Goal: Task Accomplishment & Management: Manage account settings

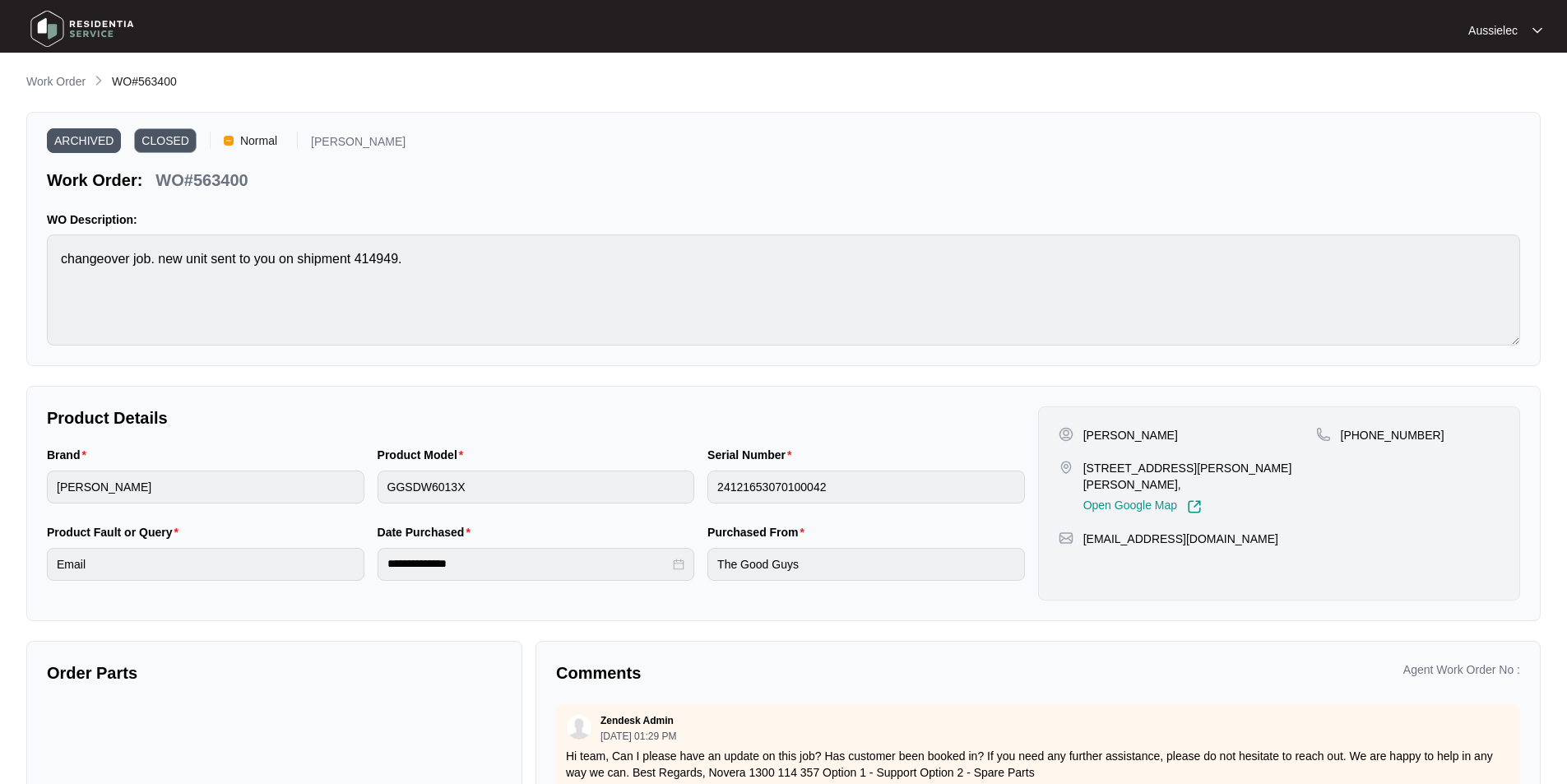
click at [66, 78] on p "Work Order" at bounding box center [56, 82] width 59 height 17
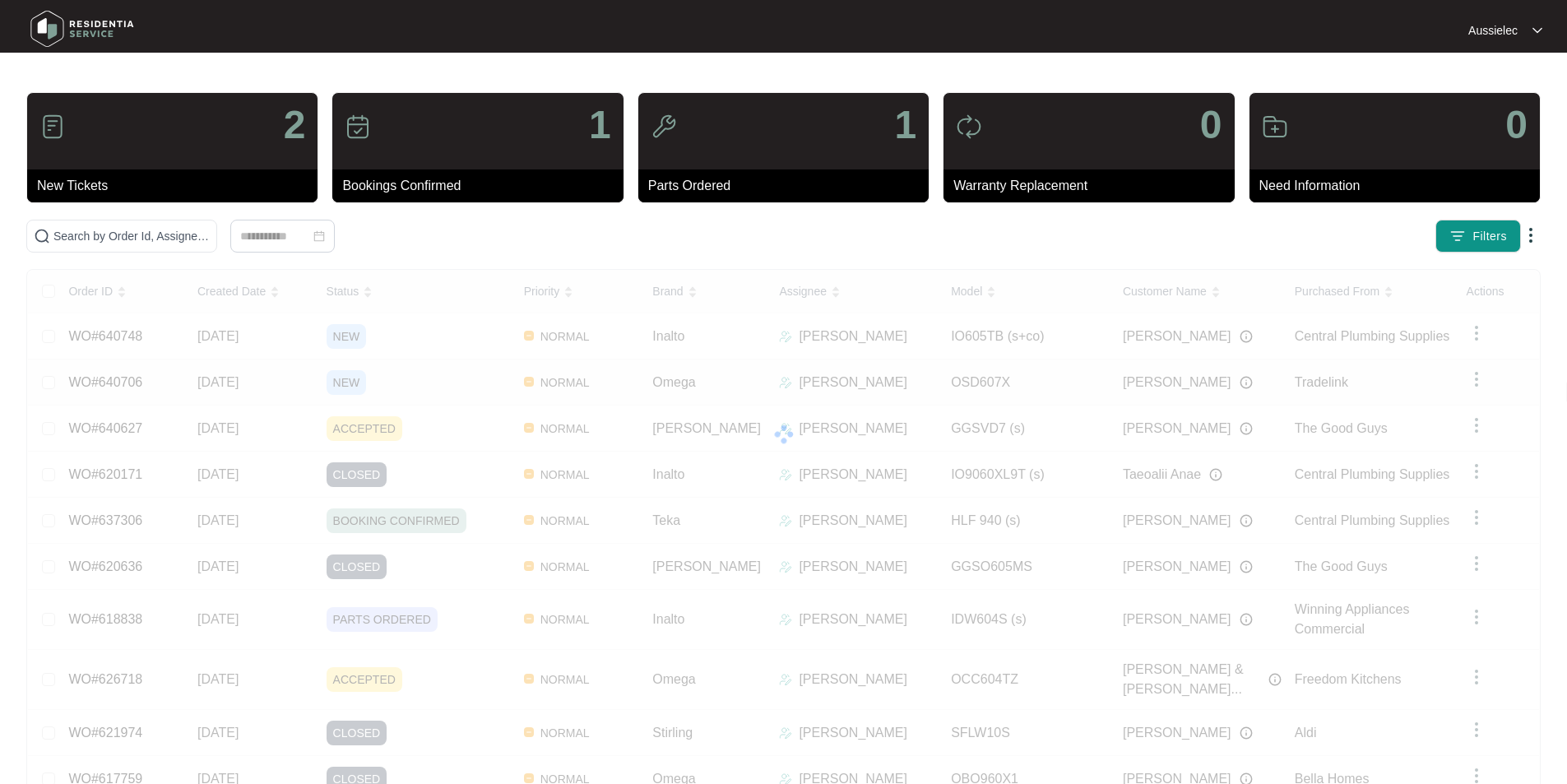
click at [237, 379] on div "Order ID Created Date Status Priority Brand Assignee Model Customer Name Purcha…" at bounding box center [784, 555] width 1512 height 572
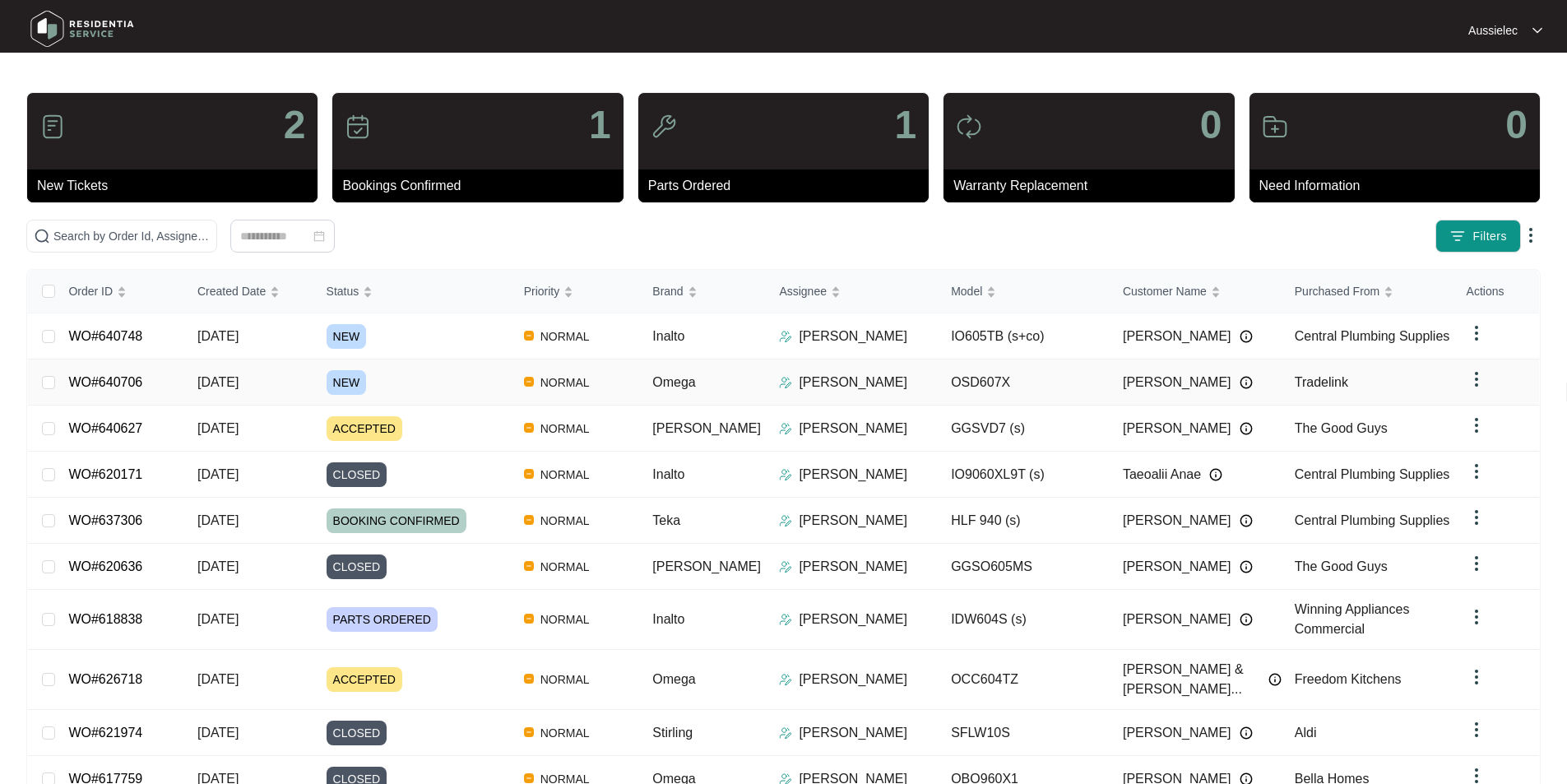
click at [355, 375] on span "NEW" at bounding box center [347, 382] width 40 height 25
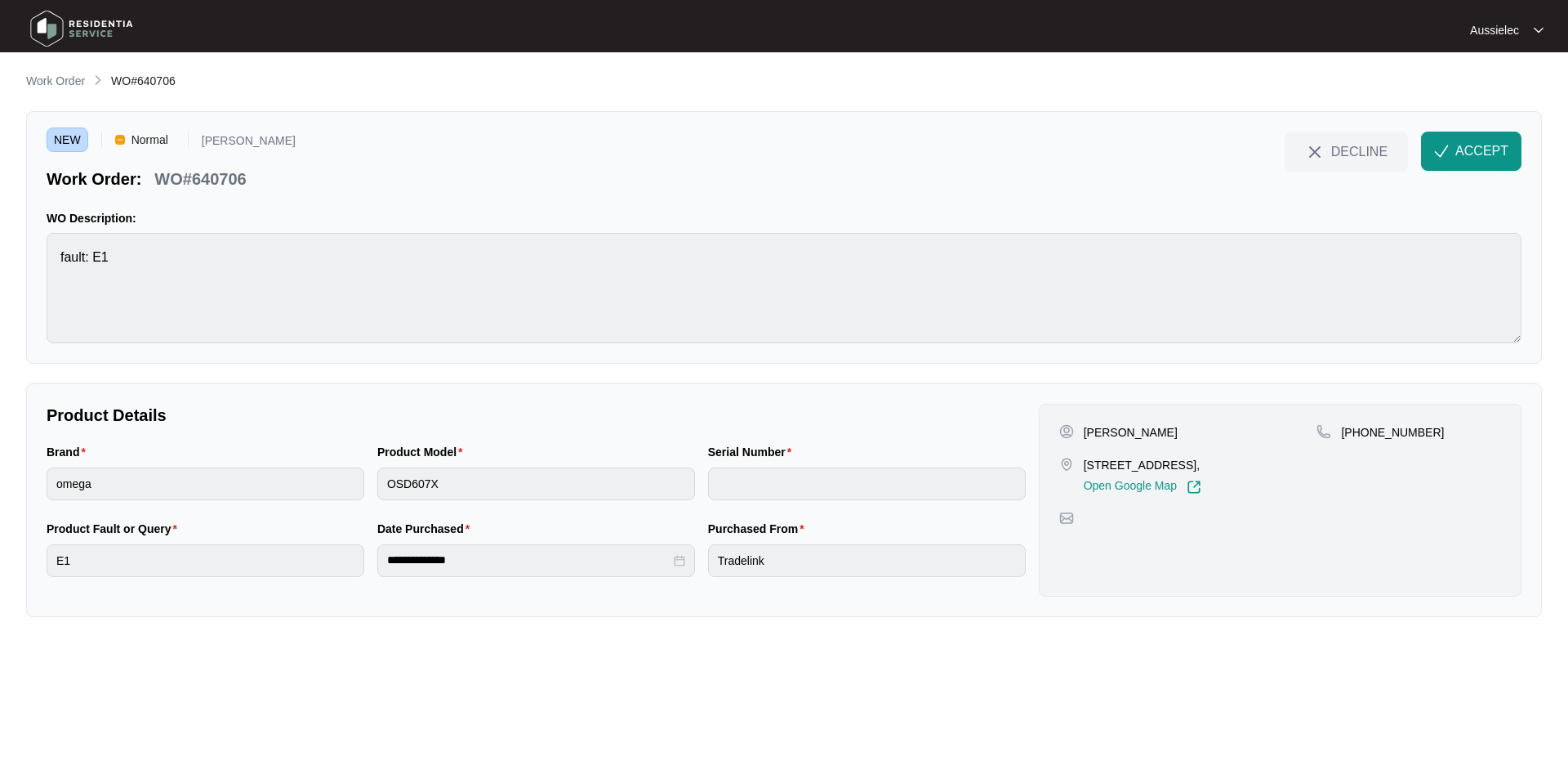
drag, startPoint x: 1101, startPoint y: 465, endPoint x: 1238, endPoint y: 464, distance: 137.0
click at [1238, 464] on div "[STREET_ADDRESS], Open Google Map" at bounding box center [1187, 475] width 258 height 37
drag, startPoint x: 1361, startPoint y: 430, endPoint x: 1427, endPoint y: 429, distance: 66.0
click at [1427, 429] on div "[PHONE_NUMBER]" at bounding box center [1408, 432] width 184 height 16
copy p "422038534"
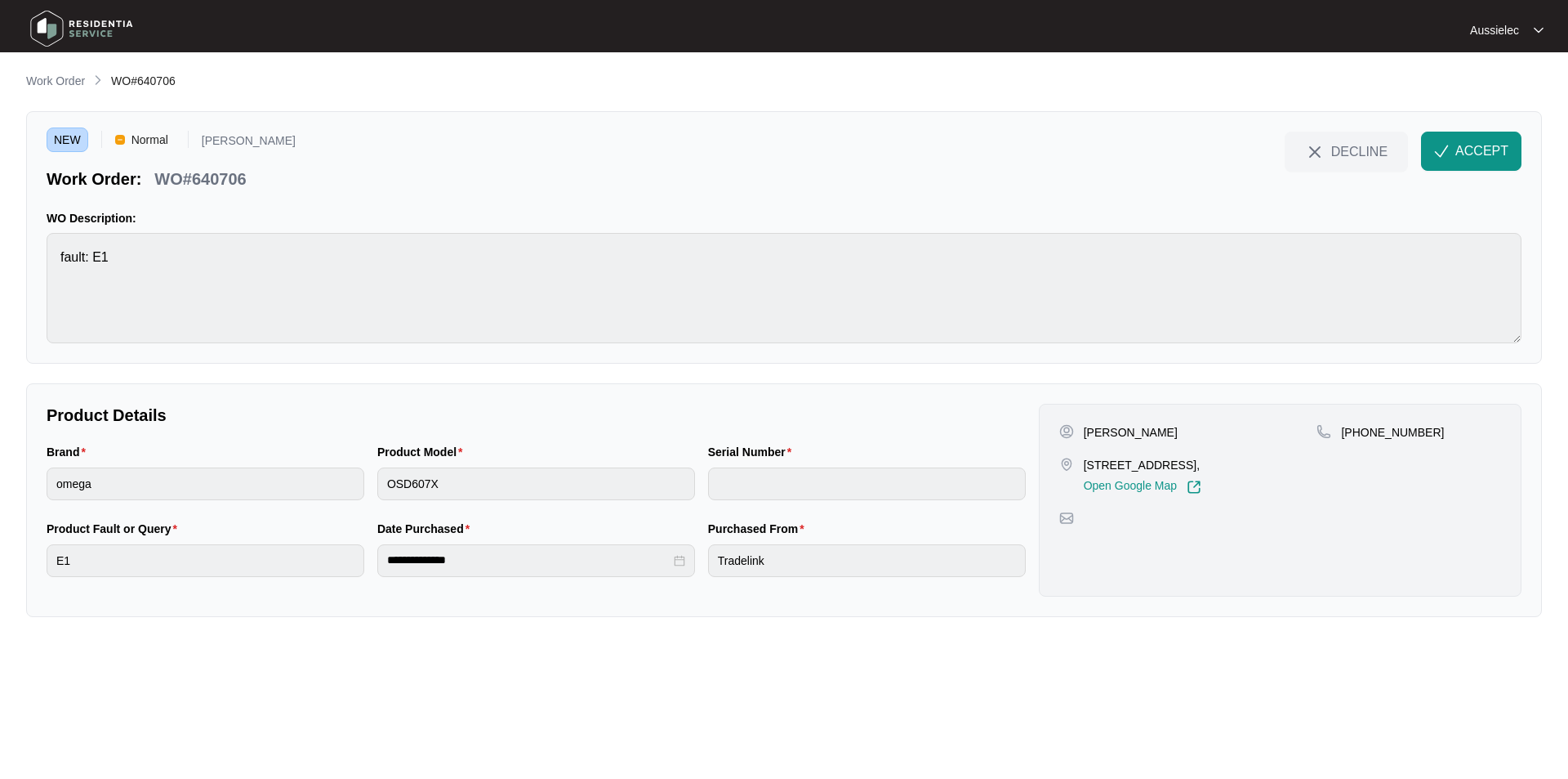
click at [1090, 430] on p "[PERSON_NAME]" at bounding box center [1130, 432] width 94 height 16
copy p "[PERSON_NAME]"
drag, startPoint x: 45, startPoint y: 450, endPoint x: 78, endPoint y: 448, distance: 33.1
click at [78, 448] on div "Brand omega" at bounding box center [205, 481] width 330 height 77
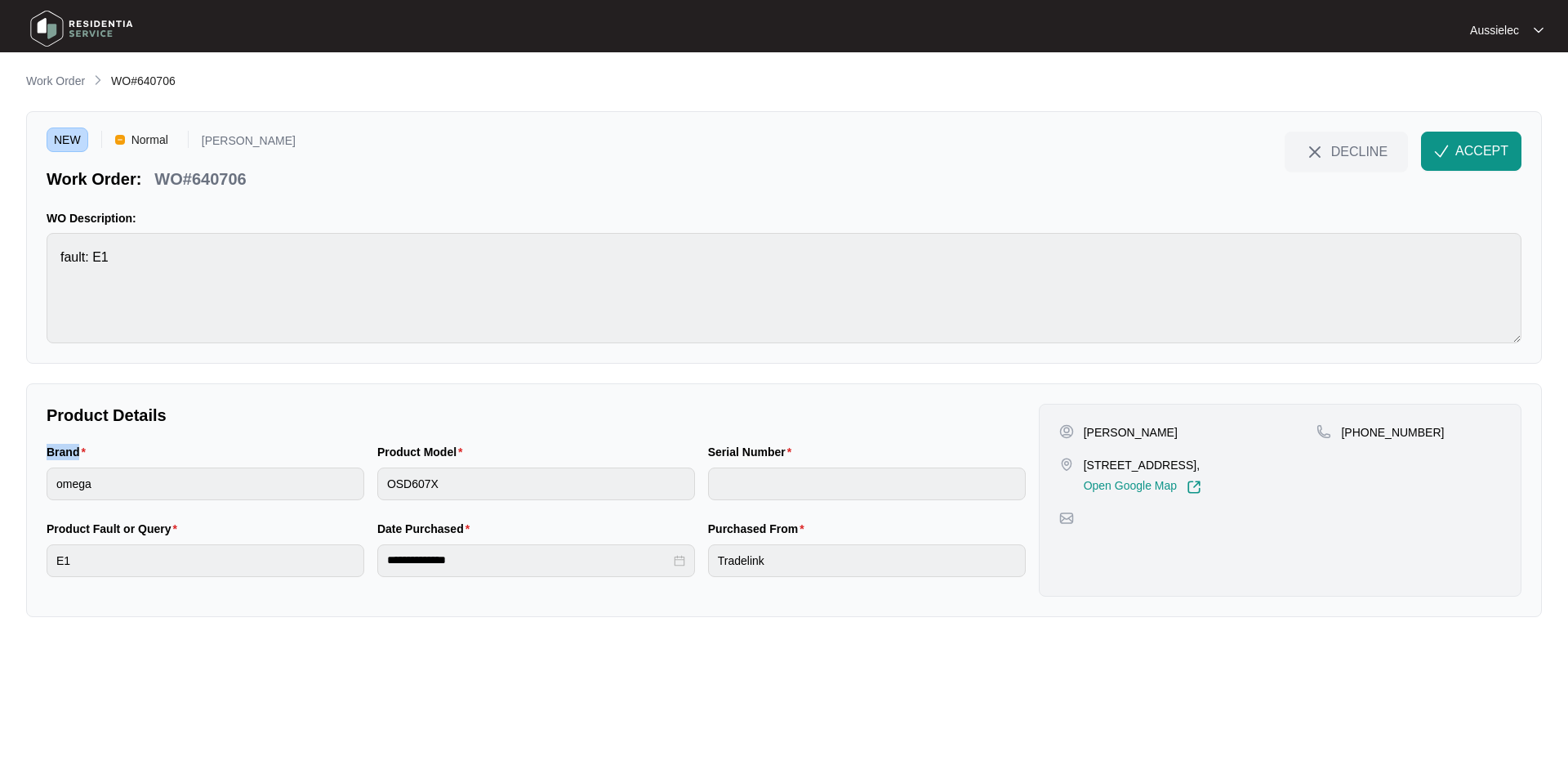
copy label "Brand"
drag, startPoint x: 374, startPoint y: 451, endPoint x: 455, endPoint y: 448, distance: 81.1
click at [455, 448] on div "Product Model OSD607X" at bounding box center [536, 481] width 330 height 77
copy label "Product Model"
drag, startPoint x: 47, startPoint y: 528, endPoint x: 173, endPoint y: 532, distance: 126.1
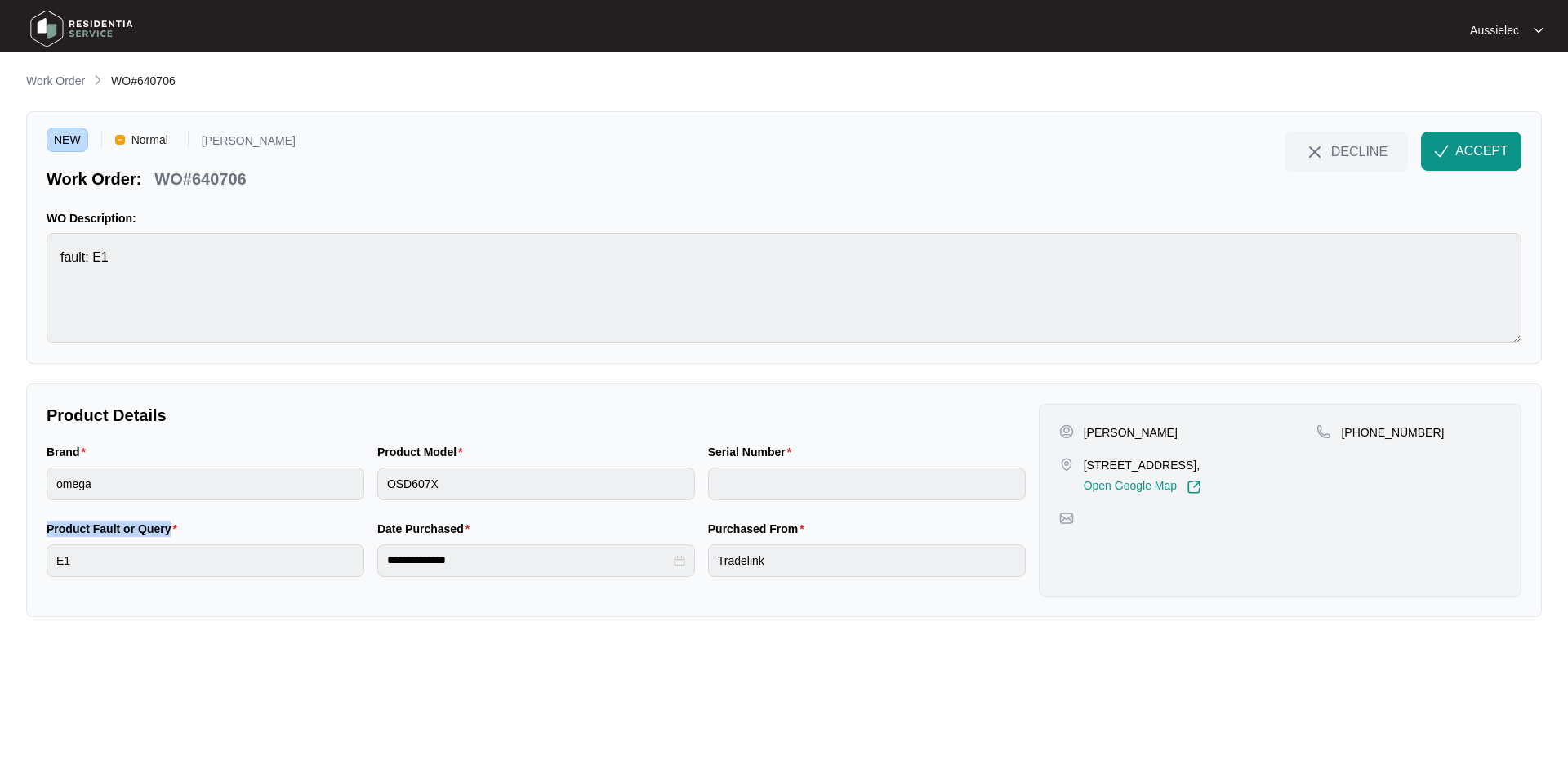
click at [173, 532] on label "Product Fault or Query" at bounding box center [115, 529] width 137 height 16
copy label "Product Fault or Query"
drag, startPoint x: 374, startPoint y: 527, endPoint x: 455, endPoint y: 525, distance: 81.0
click at [455, 525] on div "**********" at bounding box center [536, 558] width 330 height 77
copy label "Date Purchased"
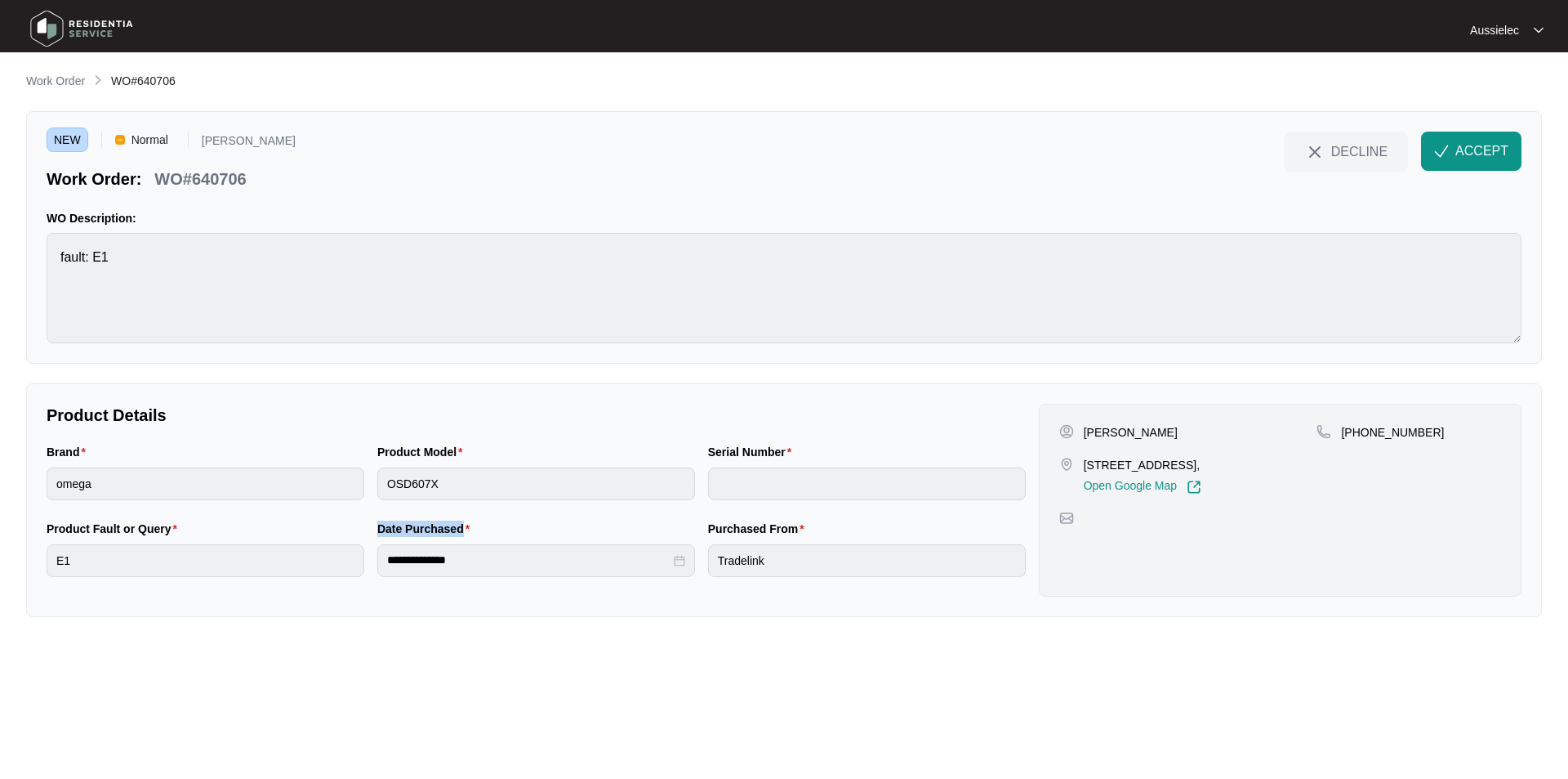
drag, startPoint x: 482, startPoint y: 575, endPoint x: 364, endPoint y: 592, distance: 119.2
click at [351, 586] on div "**********" at bounding box center [536, 558] width 992 height 77
click at [457, 556] on div "**********" at bounding box center [536, 561] width 318 height 33
click at [382, 559] on div "**********" at bounding box center [536, 561] width 318 height 33
drag, startPoint x: 767, startPoint y: 527, endPoint x: 803, endPoint y: 527, distance: 36.0
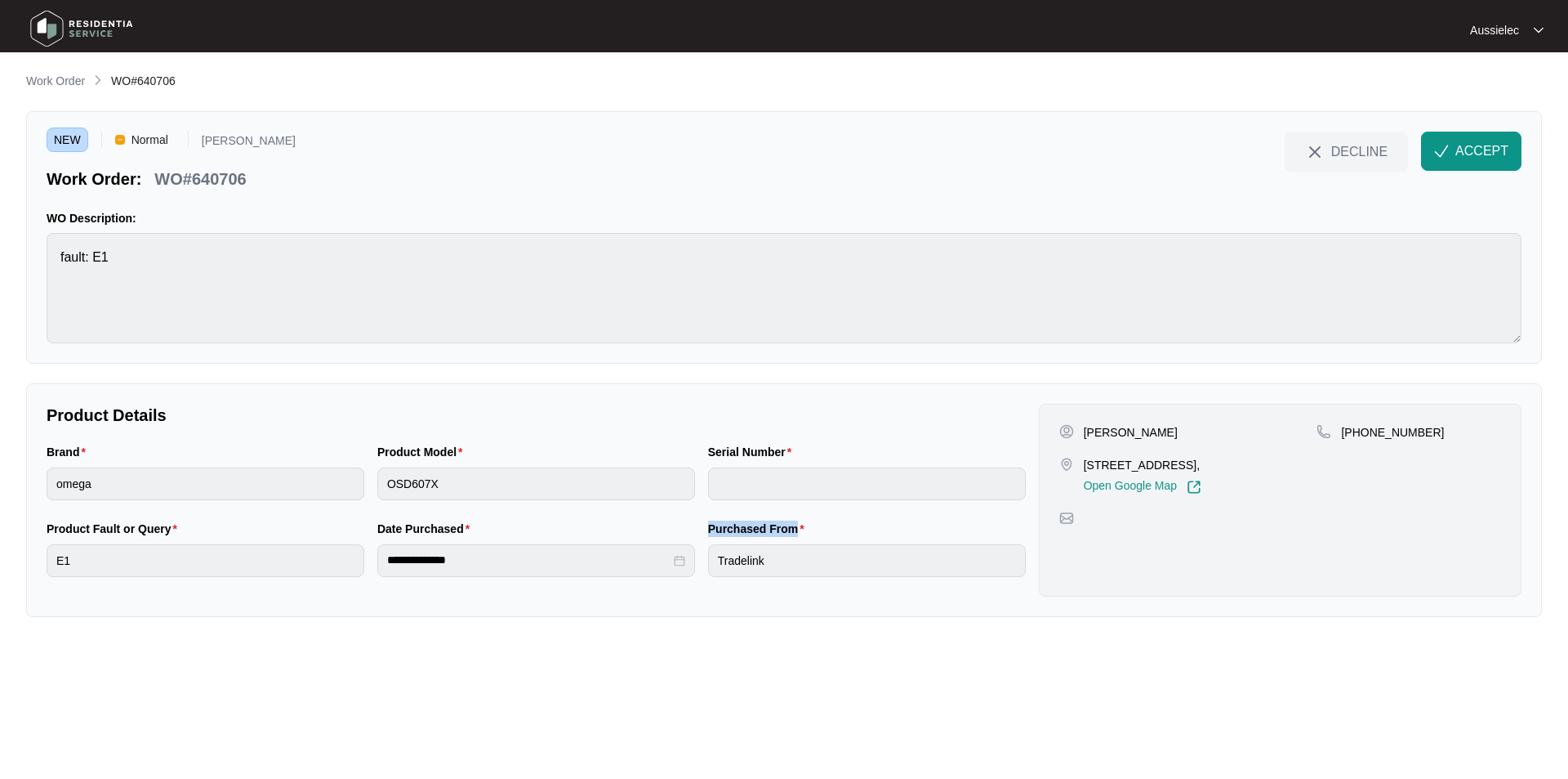
click at [803, 527] on div "Purchased From Tradelink" at bounding box center [867, 558] width 330 height 77
copy label "Purchased From"
click at [1480, 144] on span "ACCEPT" at bounding box center [1481, 151] width 53 height 19
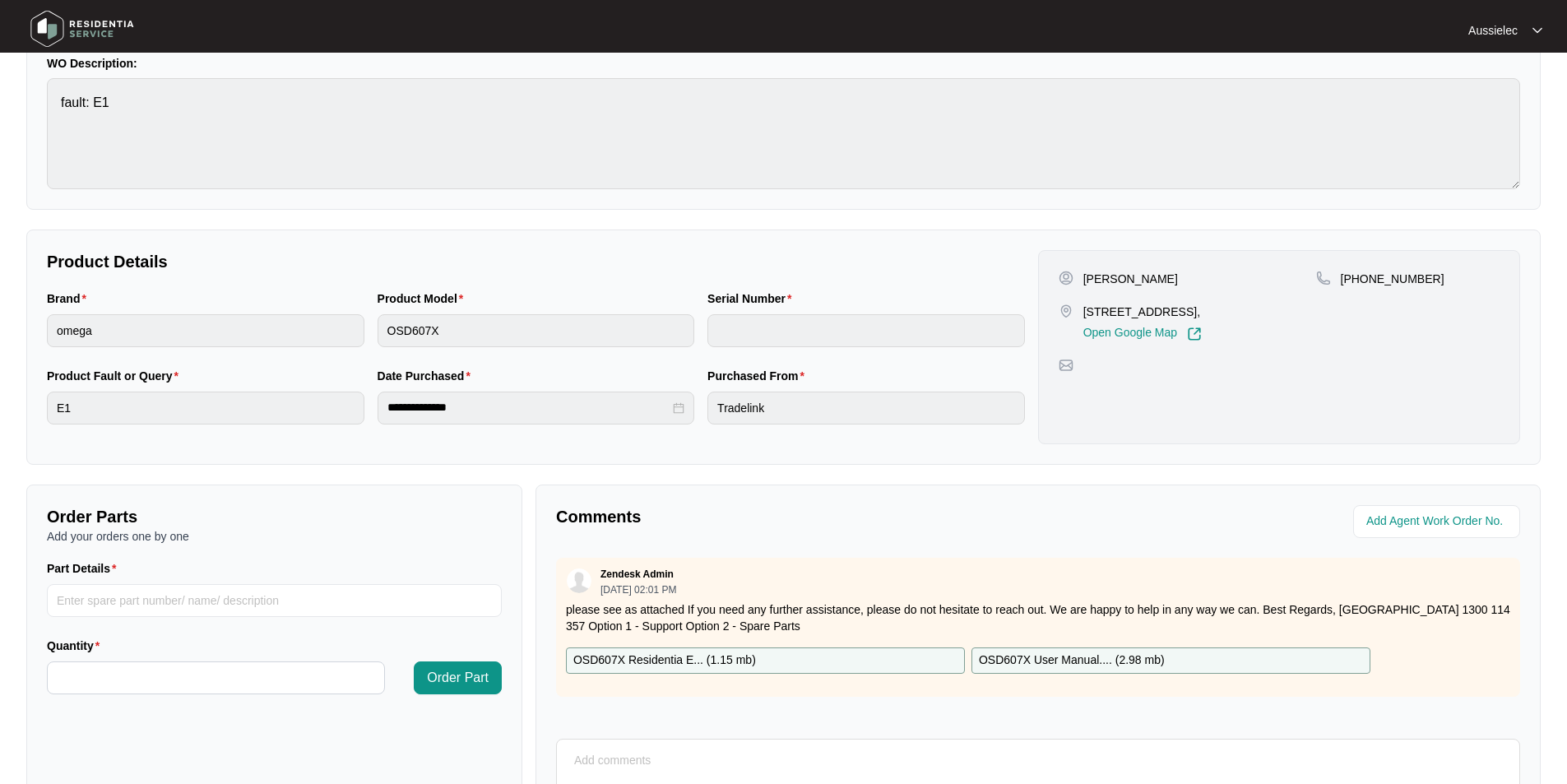
scroll to position [308, 0]
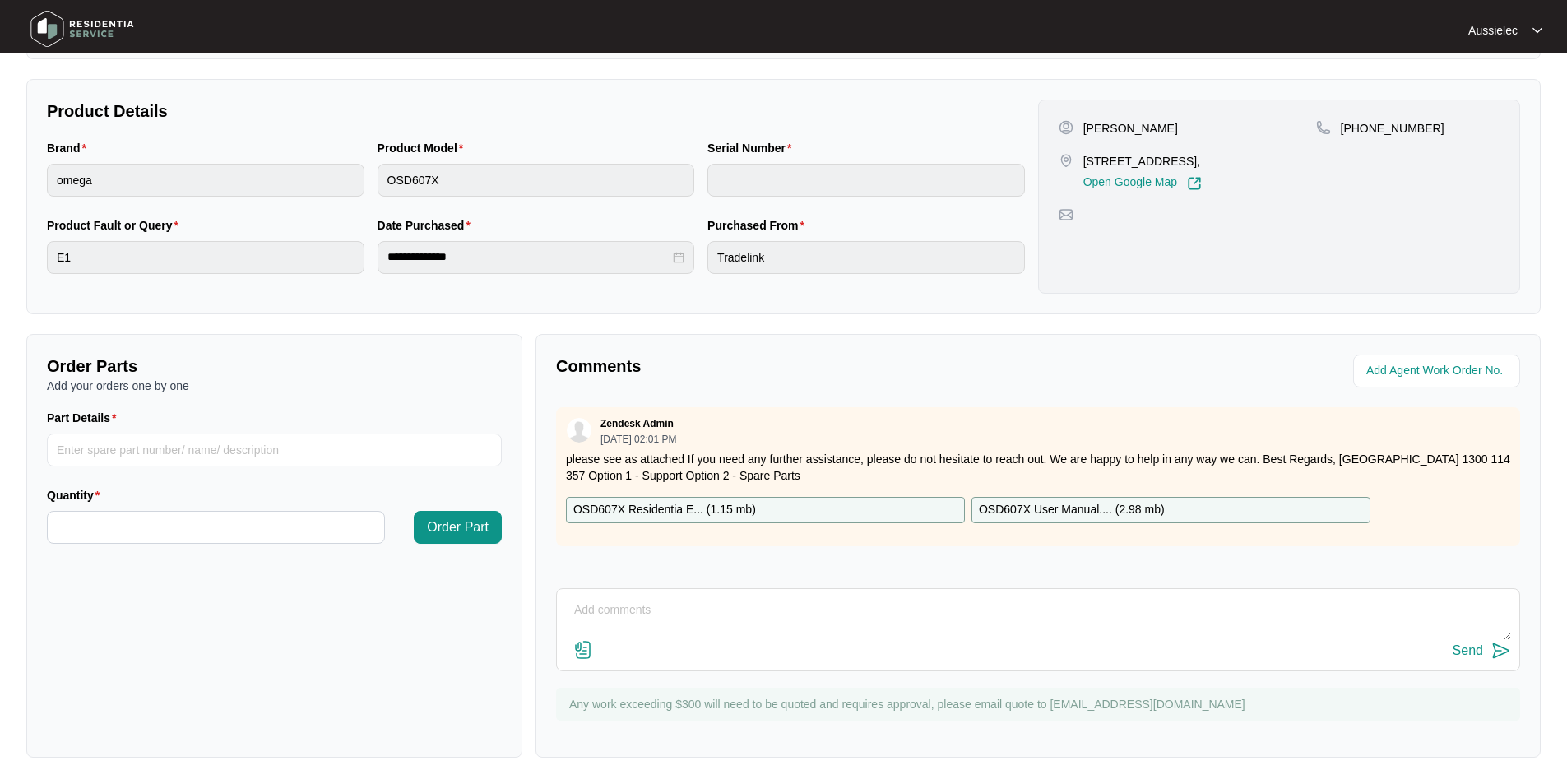
click at [635, 508] on p "OSD607X Residentia E... ( 1.15 mb )" at bounding box center [665, 510] width 183 height 18
click at [1023, 506] on p "OSD607X User Manual.... ( 2.98 mb )" at bounding box center [1072, 510] width 186 height 18
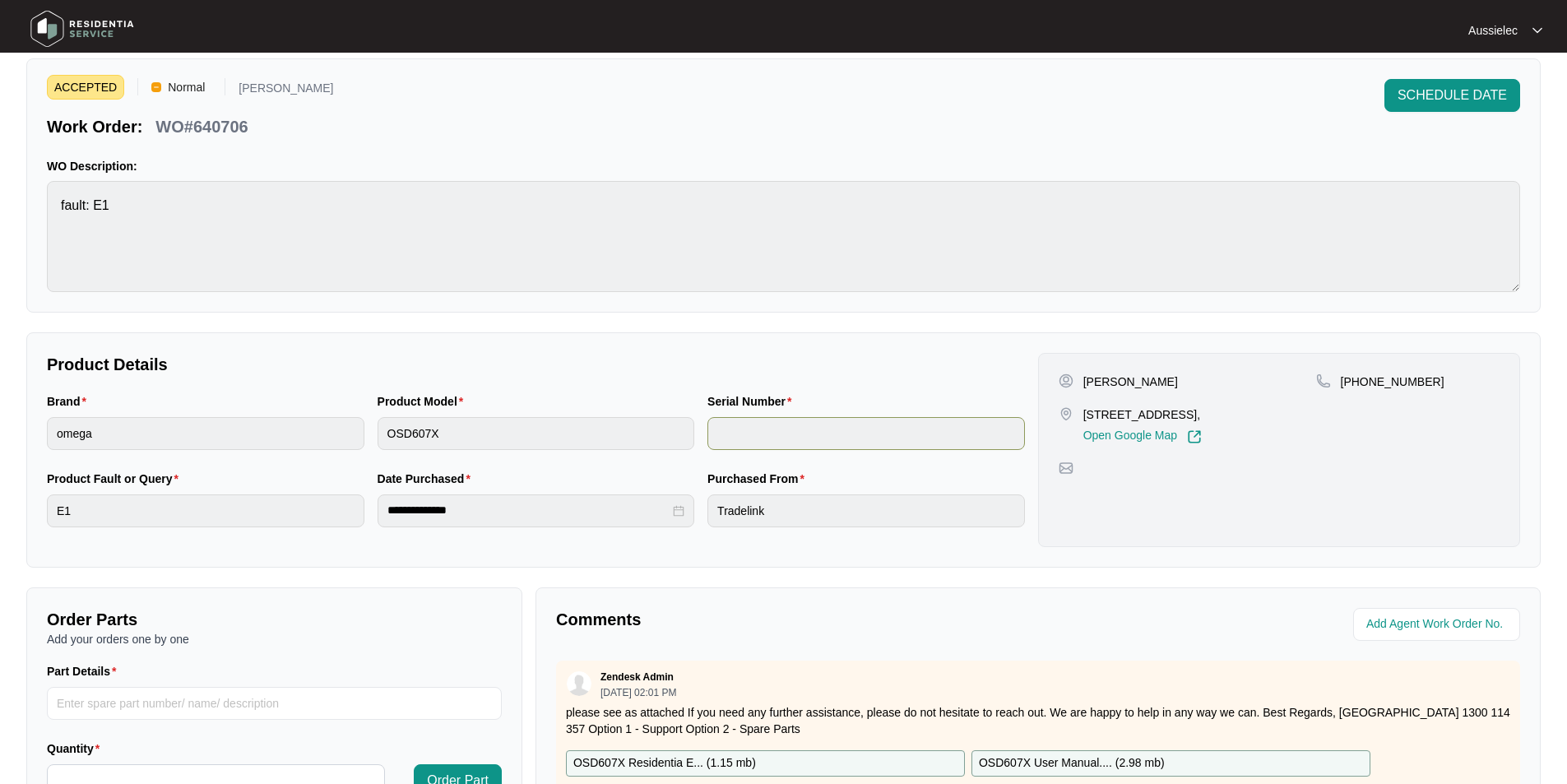
scroll to position [0, 0]
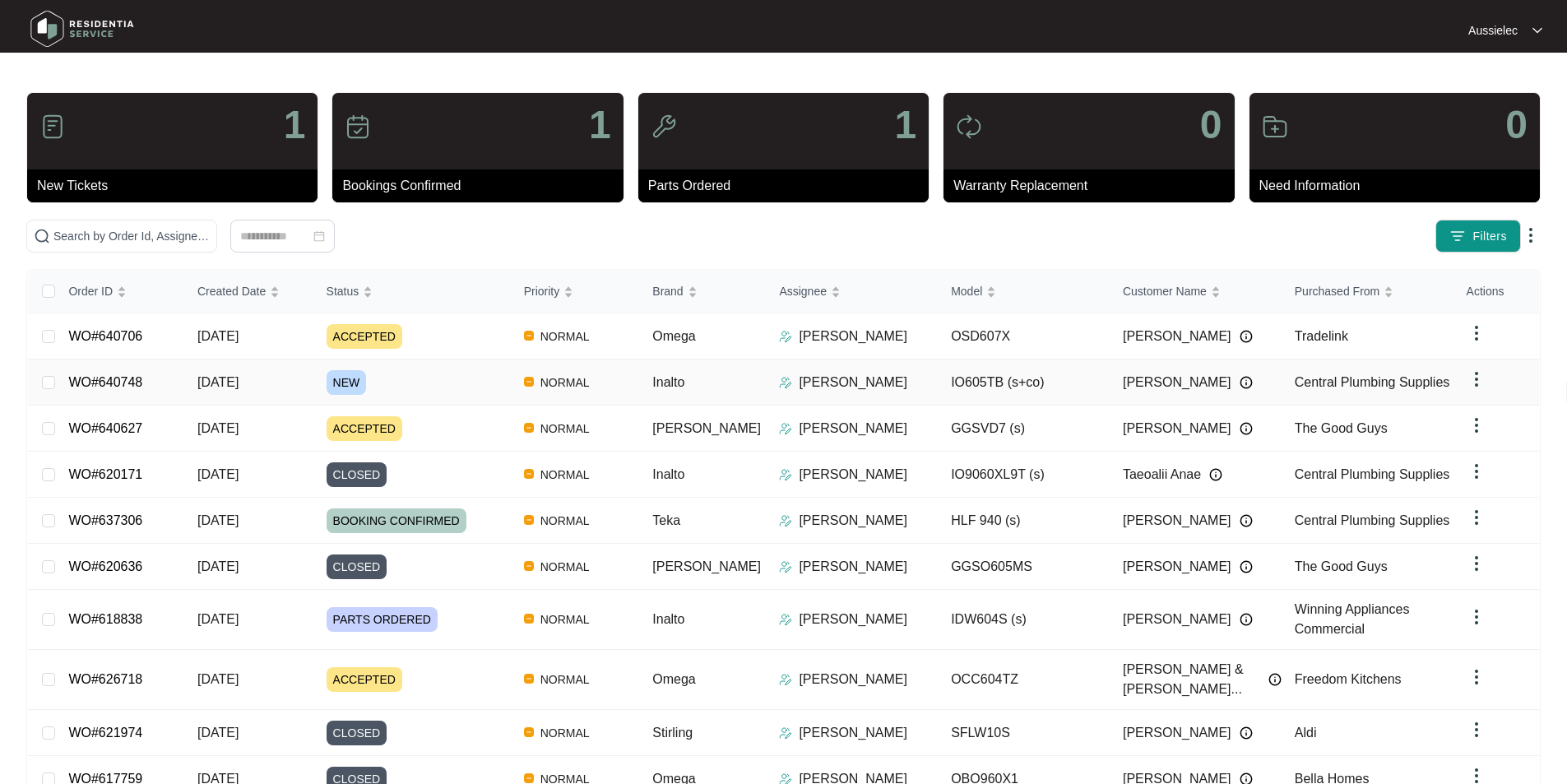
click at [128, 379] on link "WO#640748" at bounding box center [105, 381] width 74 height 14
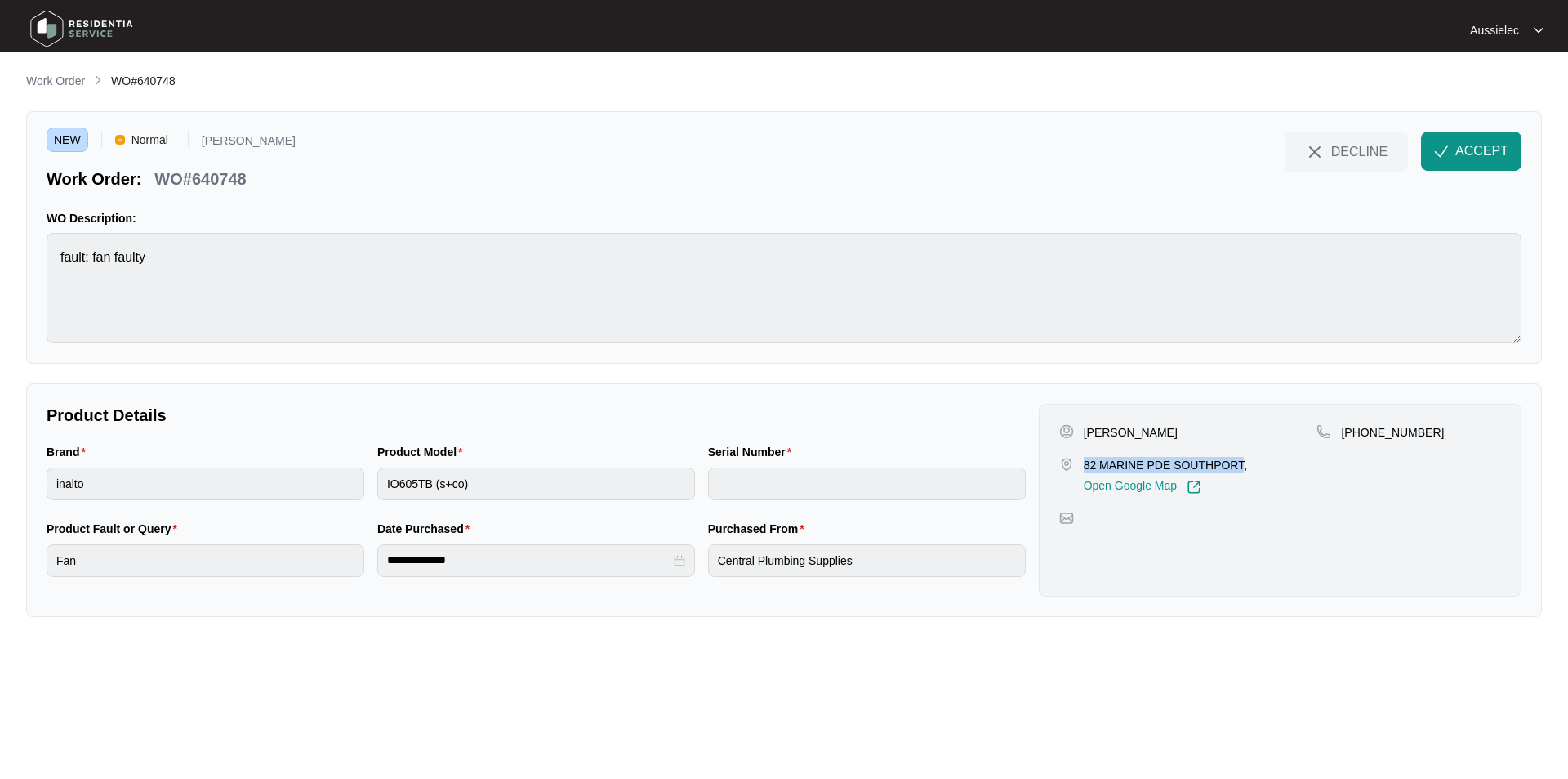
drag, startPoint x: 1082, startPoint y: 465, endPoint x: 1245, endPoint y: 468, distance: 163.0
click at [1245, 468] on p "82 MARINE PDE SOUTHPORT," at bounding box center [1165, 465] width 163 height 16
copy p "82 MARINE PDE SOUTHPORT"
click at [1096, 435] on p "[PERSON_NAME]" at bounding box center [1130, 432] width 94 height 16
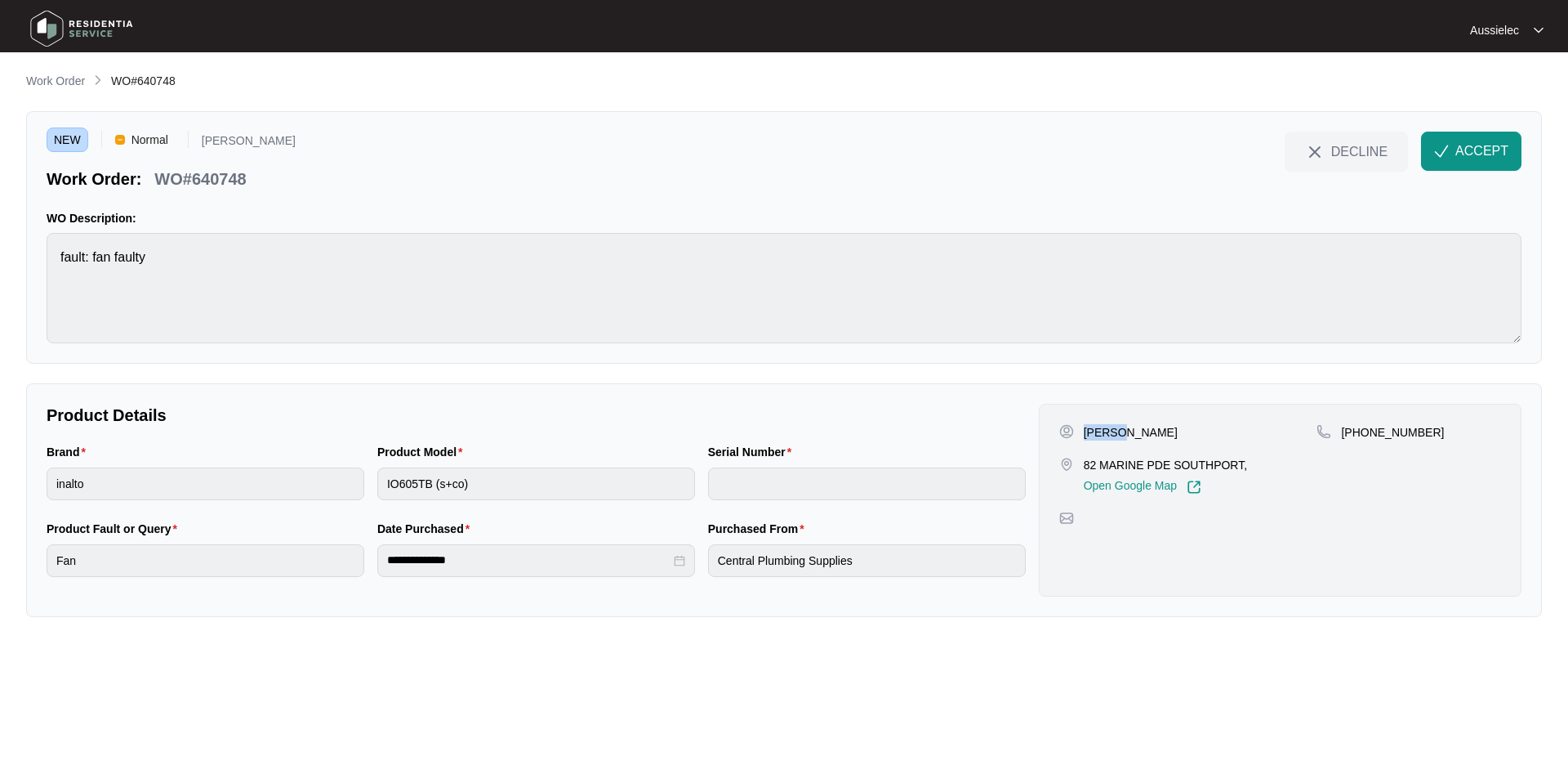
copy p "[PERSON_NAME]"
click at [1134, 426] on p "[PERSON_NAME]" at bounding box center [1130, 432] width 94 height 16
copy p "[PERSON_NAME]"
drag, startPoint x: 1364, startPoint y: 434, endPoint x: 1440, endPoint y: 431, distance: 76.1
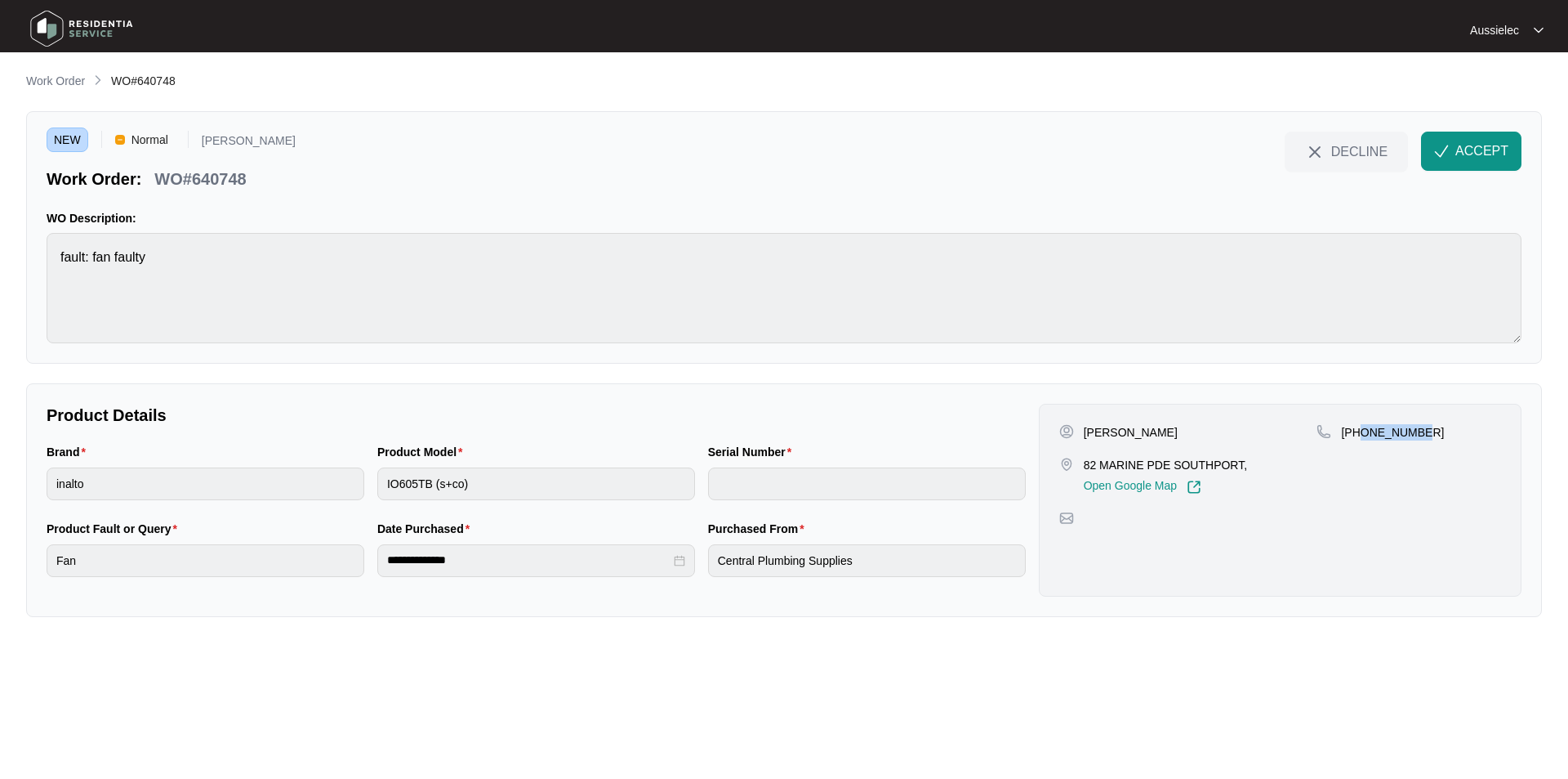
click at [1440, 431] on div "[PHONE_NUMBER]" at bounding box center [1408, 432] width 184 height 16
drag, startPoint x: 194, startPoint y: 180, endPoint x: 251, endPoint y: 176, distance: 57.1
click at [251, 176] on div "WO#640748" at bounding box center [200, 175] width 105 height 28
click at [46, 260] on div "NEW Normal [PERSON_NAME] Work Order: WO#640748 DECLINE ACCEPT WO Description: f…" at bounding box center [784, 237] width 1516 height 252
drag, startPoint x: 35, startPoint y: 446, endPoint x: 78, endPoint y: 447, distance: 43.0
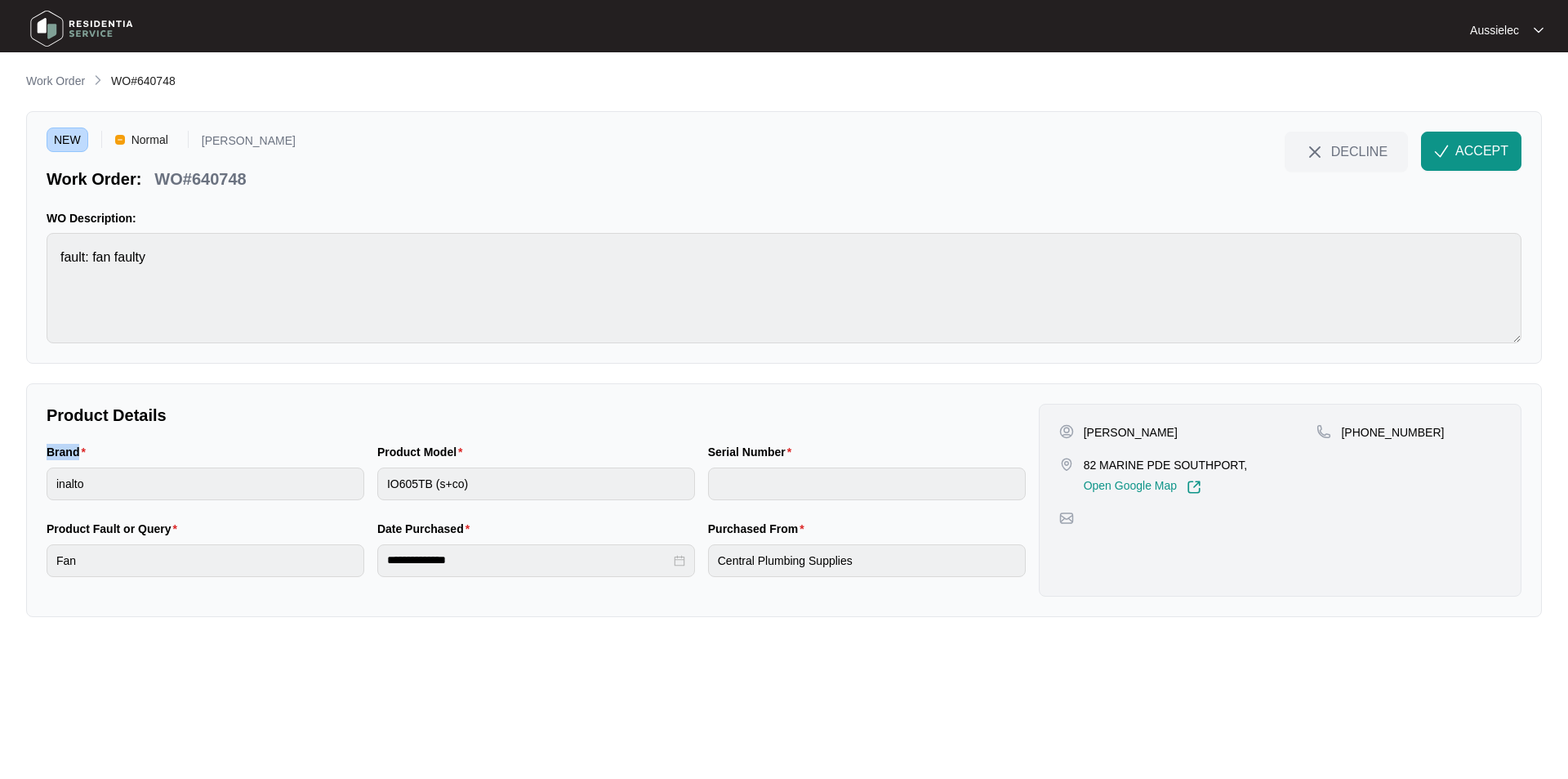
click at [78, 447] on div "**********" at bounding box center [784, 500] width 1516 height 234
drag, startPoint x: 372, startPoint y: 447, endPoint x: 464, endPoint y: 449, distance: 92.0
click at [464, 449] on div "Product Model IO605TB (s+co)" at bounding box center [536, 481] width 330 height 77
click at [373, 495] on div "Product Model IO605TB (s+co)" at bounding box center [536, 481] width 330 height 77
drag, startPoint x: 136, startPoint y: 532, endPoint x: 169, endPoint y: 534, distance: 33.1
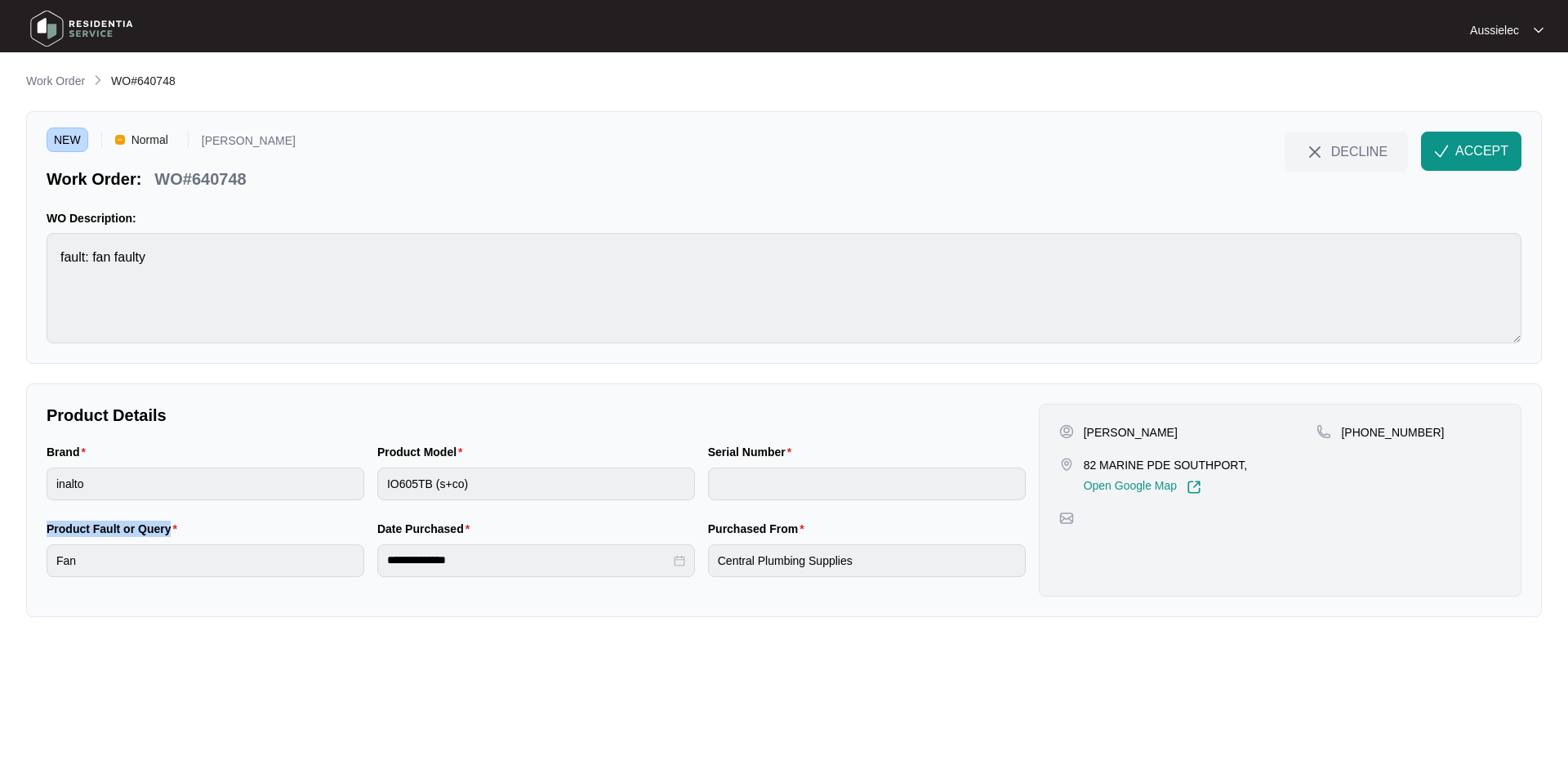
click at [169, 534] on div "**********" at bounding box center [784, 500] width 1516 height 234
click at [29, 563] on div "**********" at bounding box center [784, 500] width 1516 height 234
drag, startPoint x: 373, startPoint y: 529, endPoint x: 462, endPoint y: 528, distance: 89.0
click at [462, 528] on div "**********" at bounding box center [536, 558] width 330 height 77
click at [382, 566] on div "**********" at bounding box center [536, 561] width 318 height 33
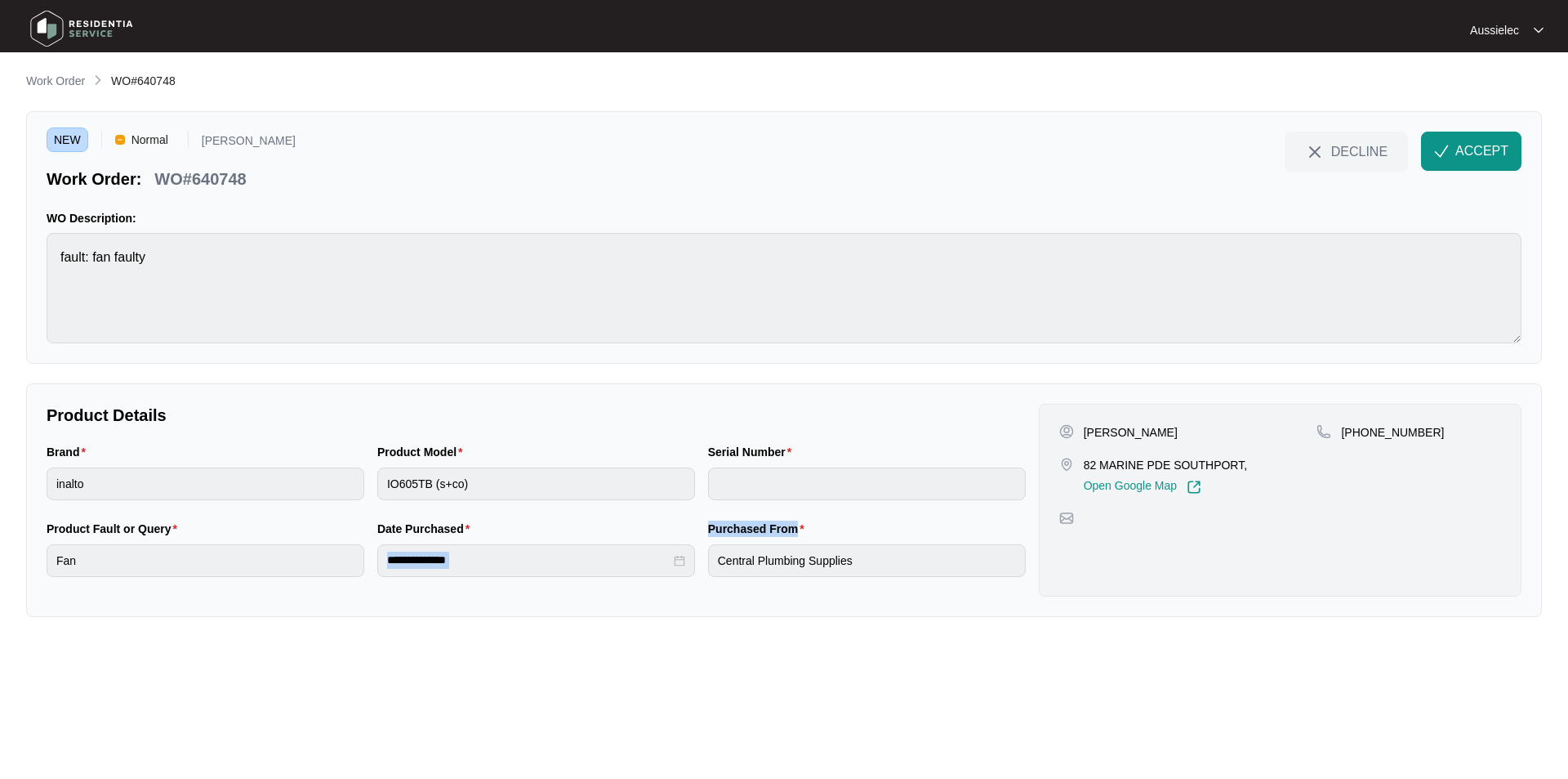
drag, startPoint x: 700, startPoint y: 528, endPoint x: 799, endPoint y: 529, distance: 99.0
click at [799, 529] on div "**********" at bounding box center [536, 558] width 992 height 77
click at [802, 535] on label "Purchased From" at bounding box center [759, 529] width 103 height 16
drag, startPoint x: 797, startPoint y: 531, endPoint x: 708, endPoint y: 531, distance: 89.0
click at [708, 531] on label "Purchased From" at bounding box center [759, 529] width 103 height 16
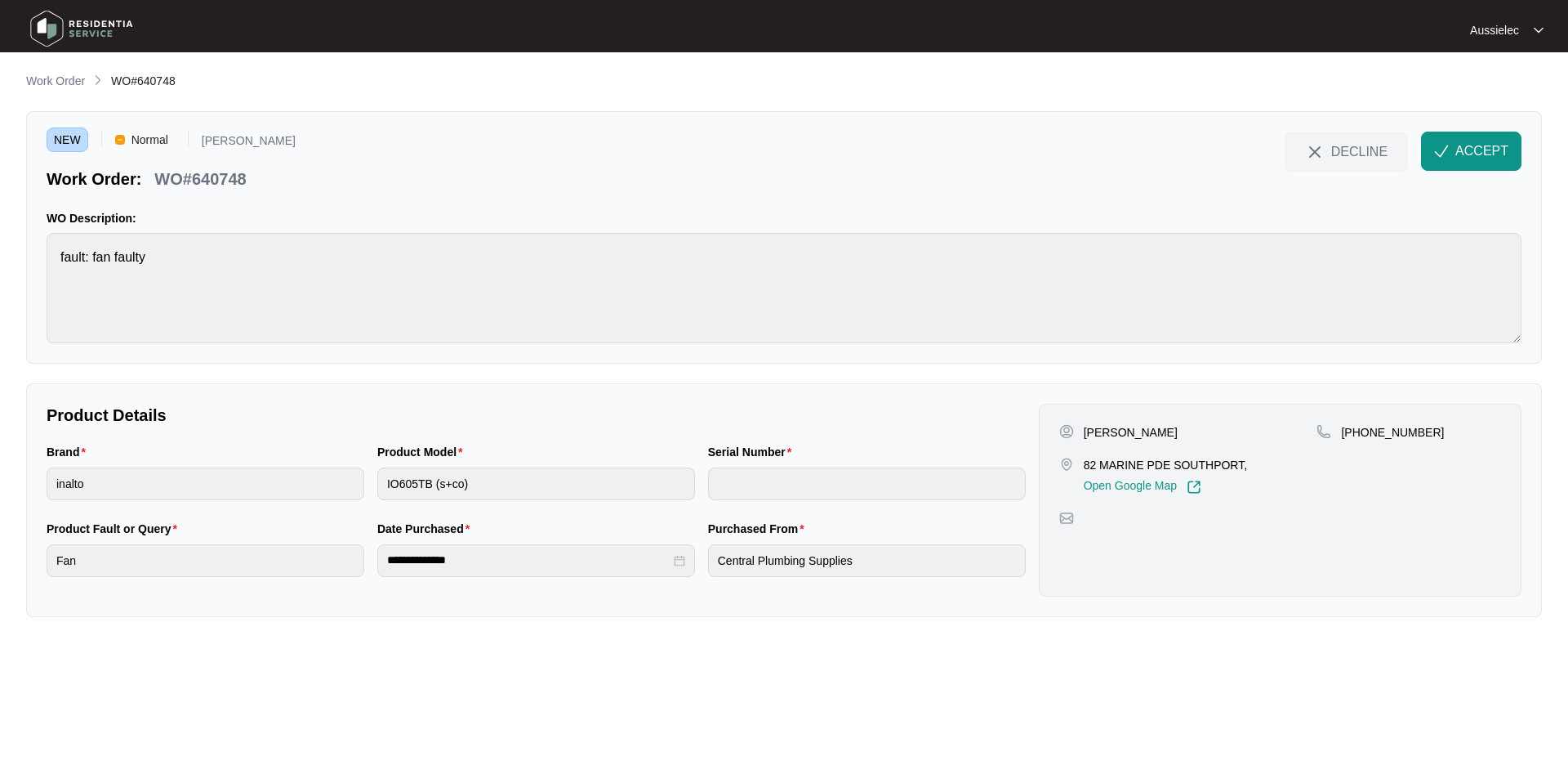
click at [700, 576] on div "**********" at bounding box center [536, 558] width 992 height 77
click at [1491, 150] on span "ACCEPT" at bounding box center [1481, 151] width 53 height 19
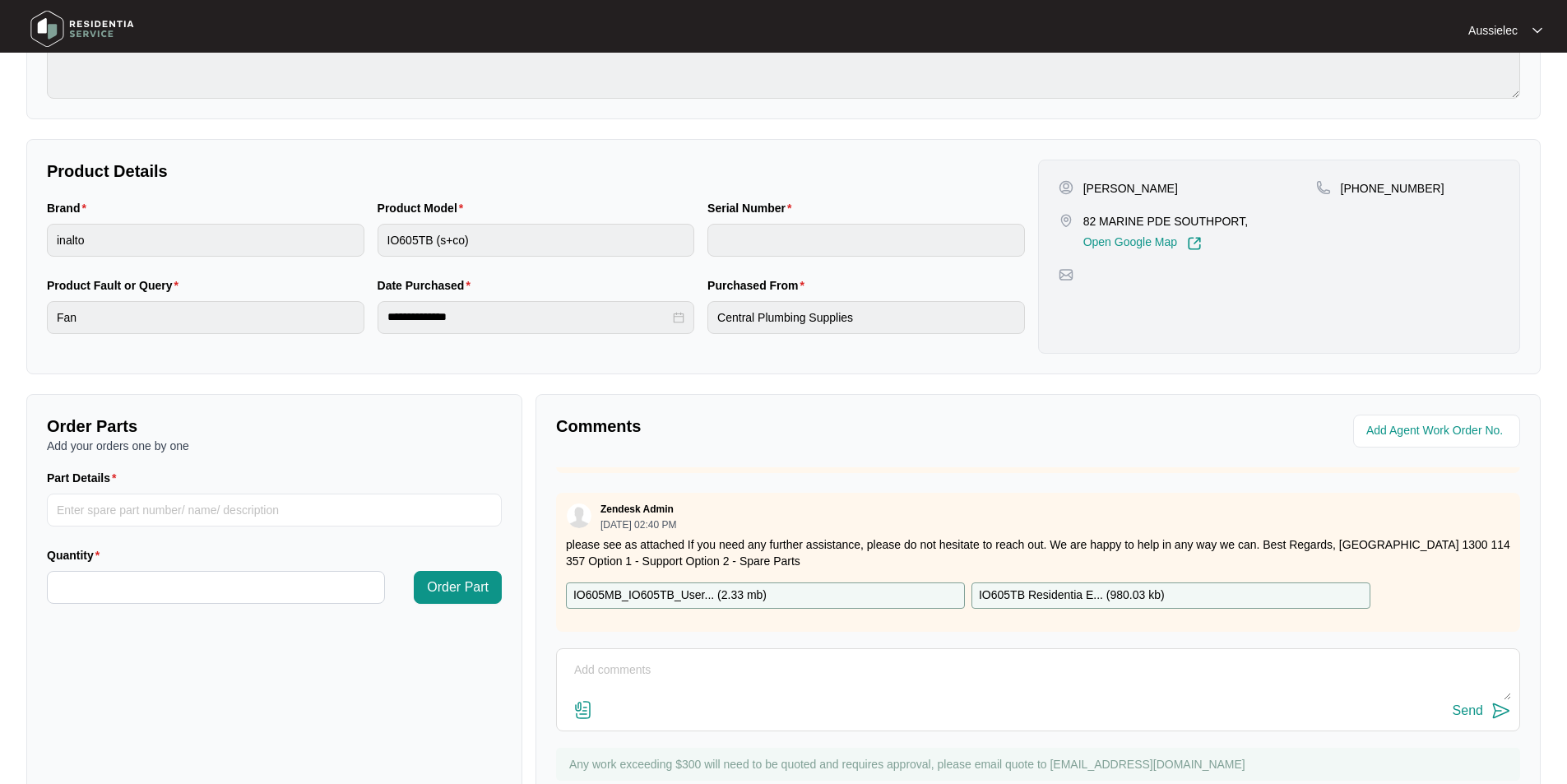
scroll to position [183, 0]
click at [898, 582] on div "IO605MB_IO605TB_User... ( 2.33 mb )" at bounding box center [766, 595] width 399 height 27
click at [1095, 586] on p "IO605TB Residentia E... ( 980.03 kb )" at bounding box center [1072, 596] width 186 height 18
